Goal: Task Accomplishment & Management: Manage account settings

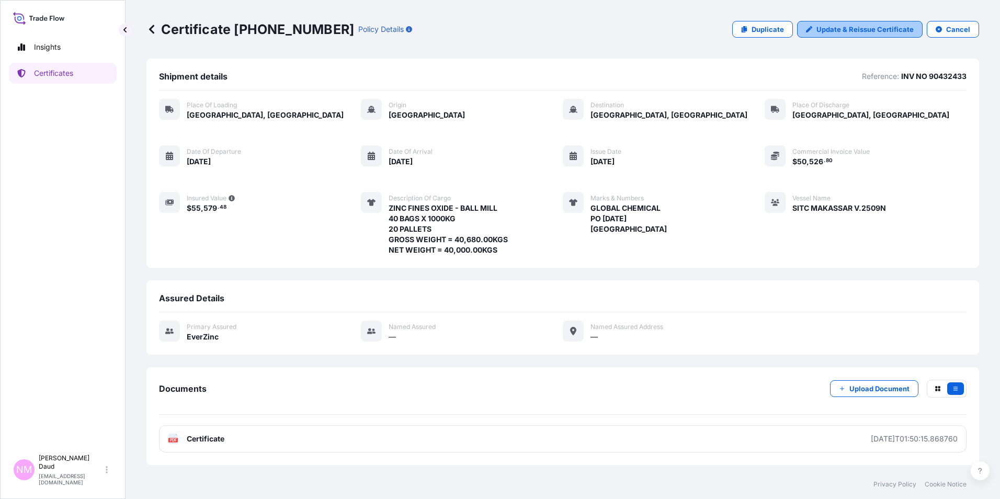
click at [848, 31] on p "Update & Reissue Certificate" at bounding box center [864, 29] width 97 height 10
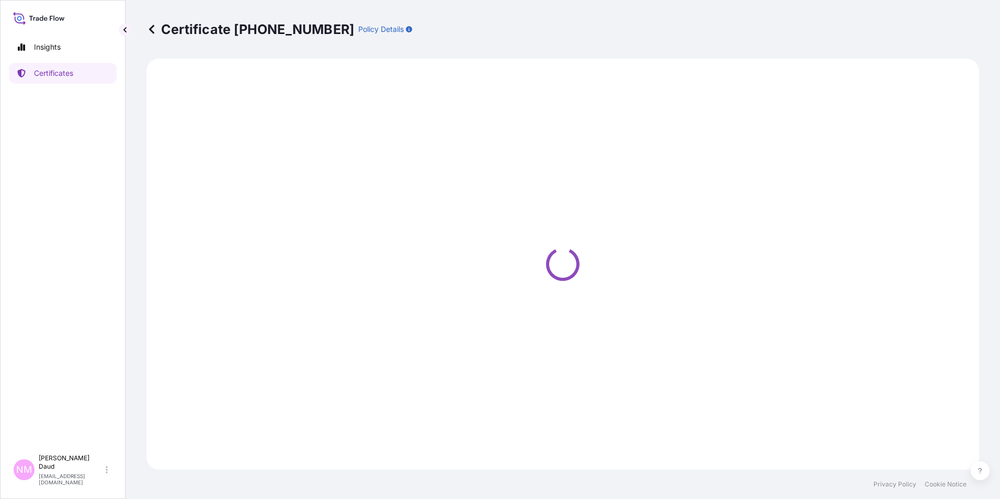
select select "Road / [GEOGRAPHIC_DATA]"
select select "Ocean Vessel"
select select "Road / [GEOGRAPHIC_DATA]"
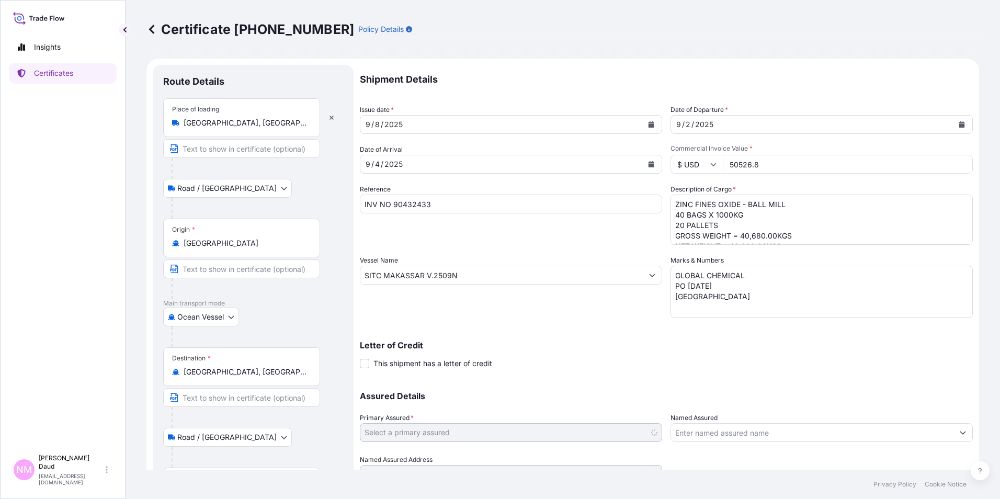
select select "31493"
click at [654, 162] on button "Calendar" at bounding box center [650, 164] width 17 height 17
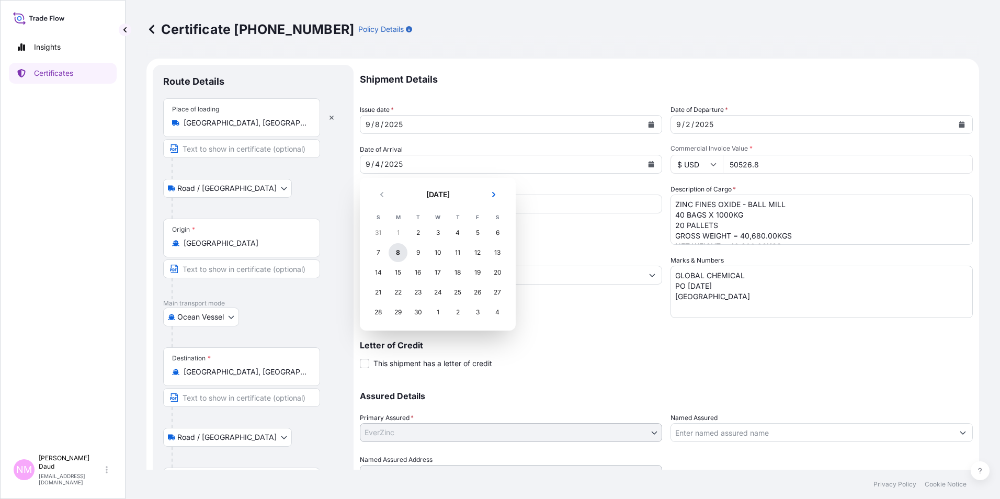
click at [396, 255] on div "8" at bounding box center [397, 252] width 19 height 19
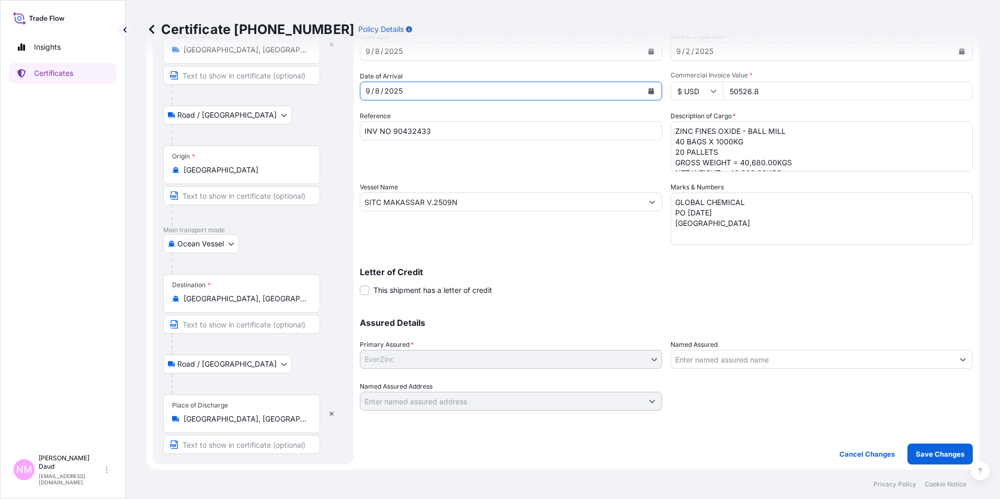
scroll to position [74, 0]
click at [948, 453] on p "Save Changes" at bounding box center [939, 453] width 49 height 10
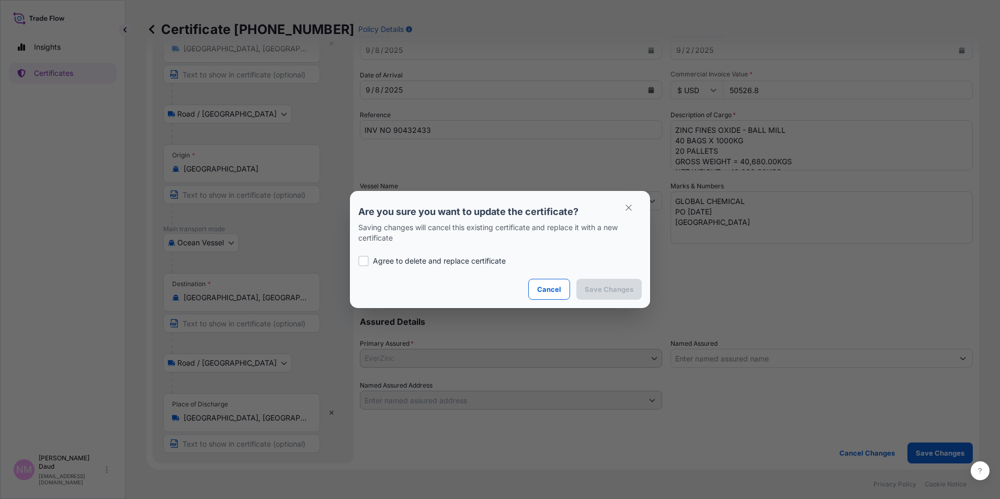
click at [363, 258] on div at bounding box center [363, 261] width 10 height 10
checkbox input "true"
click at [634, 291] on button "Save Changes" at bounding box center [608, 289] width 65 height 21
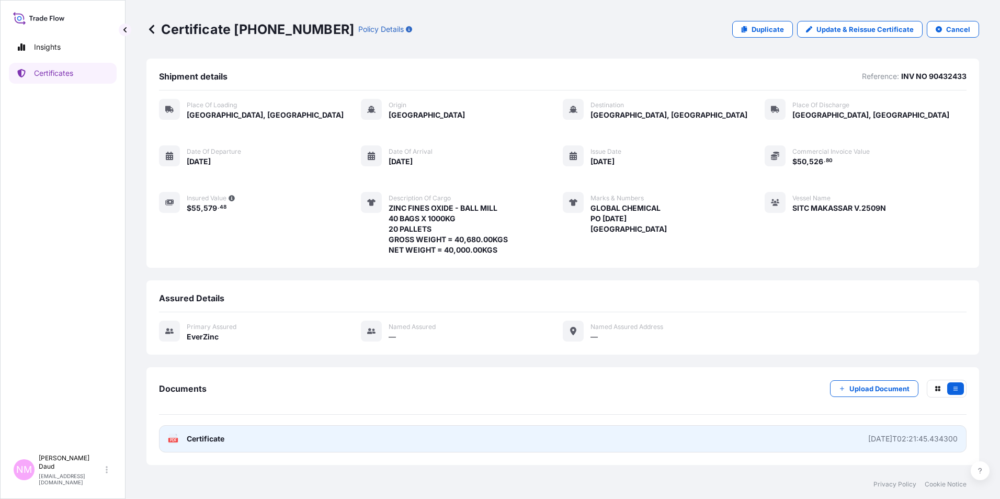
click at [565, 440] on link "PDF Certificate [DATE]T02:21:45.434300" at bounding box center [562, 438] width 807 height 27
